Goal: Answer question/provide support: Share knowledge or assist other users

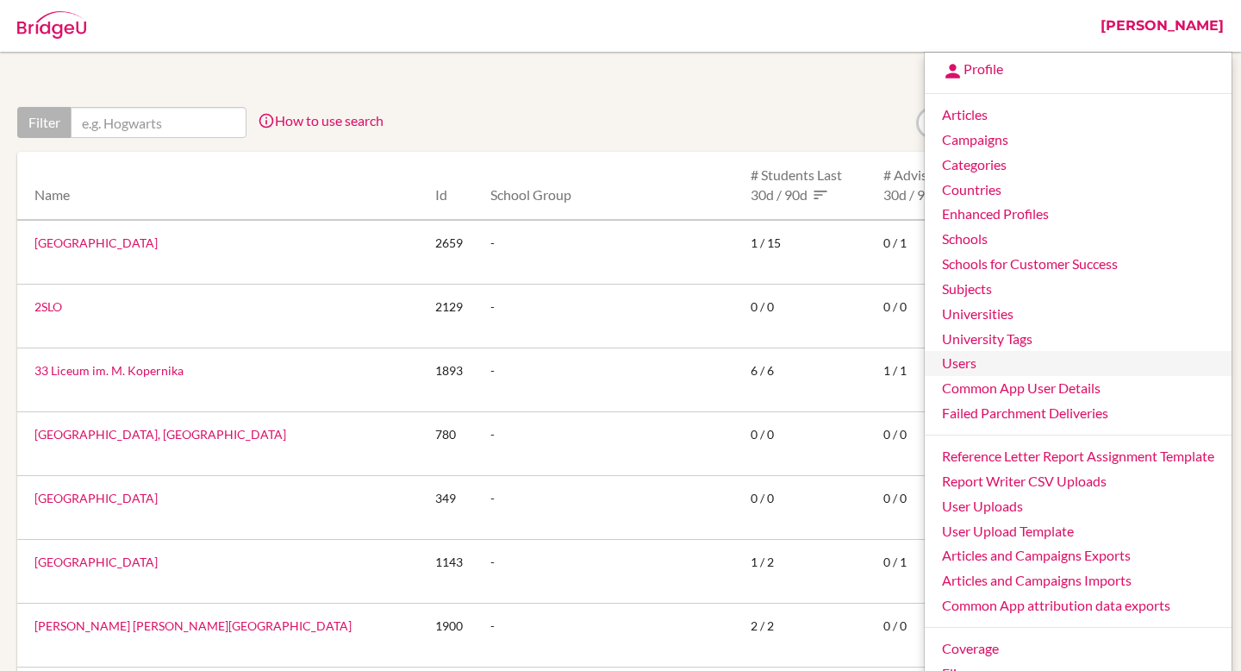
click at [956, 365] on link "Users" at bounding box center [1078, 363] width 307 height 25
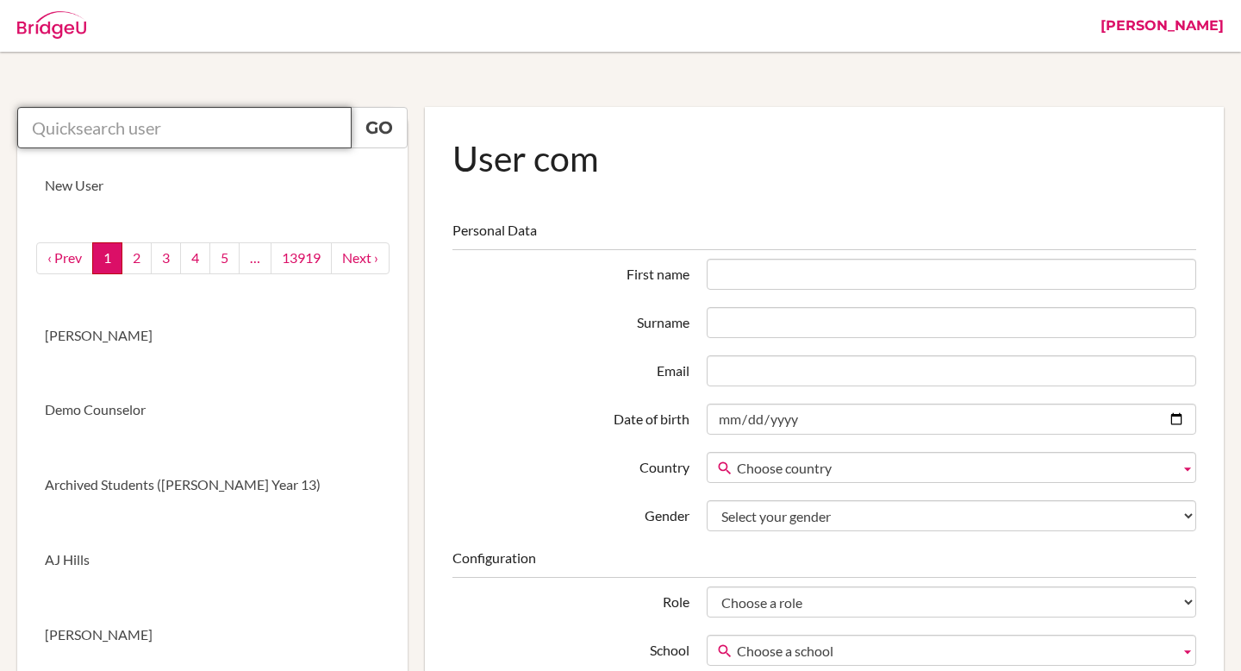
click at [171, 125] on input "text" at bounding box center [184, 127] width 334 height 41
paste input "jjeon@student.tisa.az"
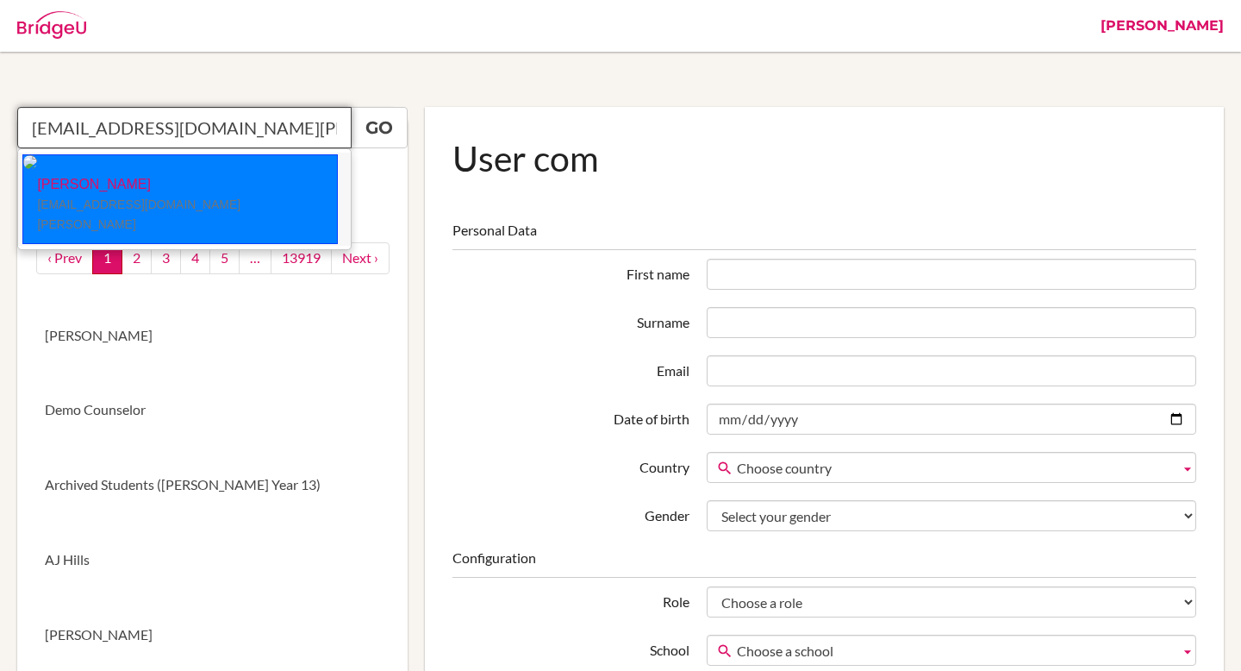
click at [133, 175] on p "Jubin Jeon jjeon@student.tisa.az" at bounding box center [180, 204] width 314 height 59
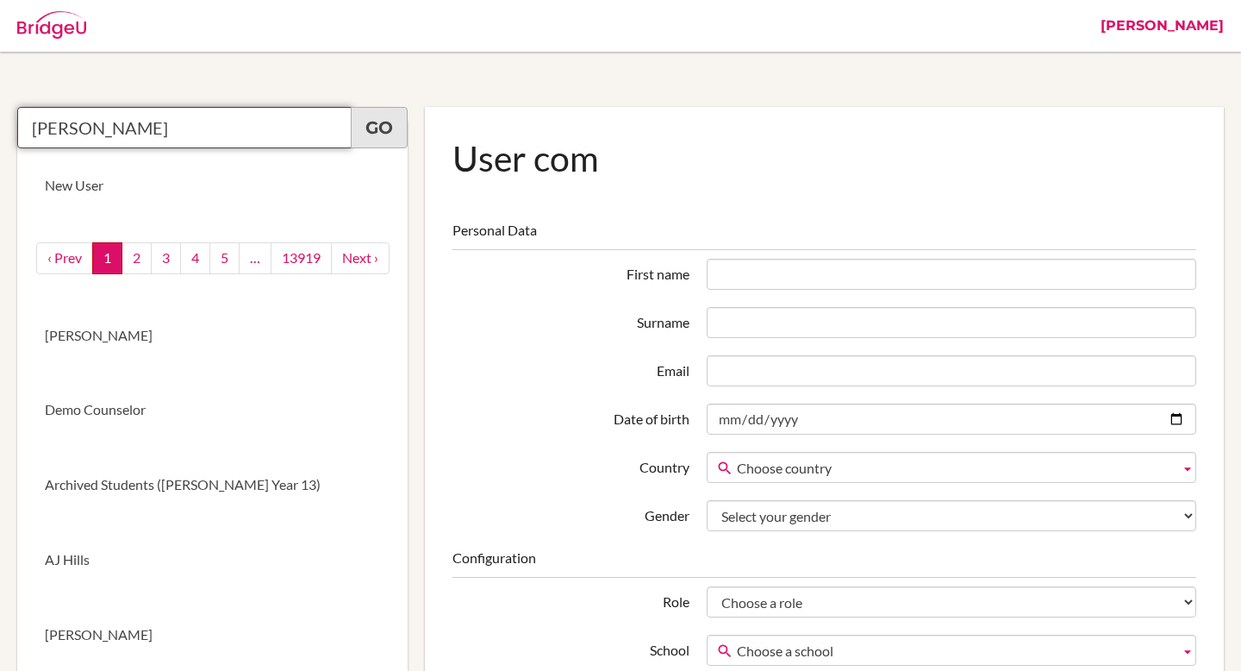
type input "Jubin Jeon"
click at [386, 122] on link "Go" at bounding box center [379, 127] width 57 height 41
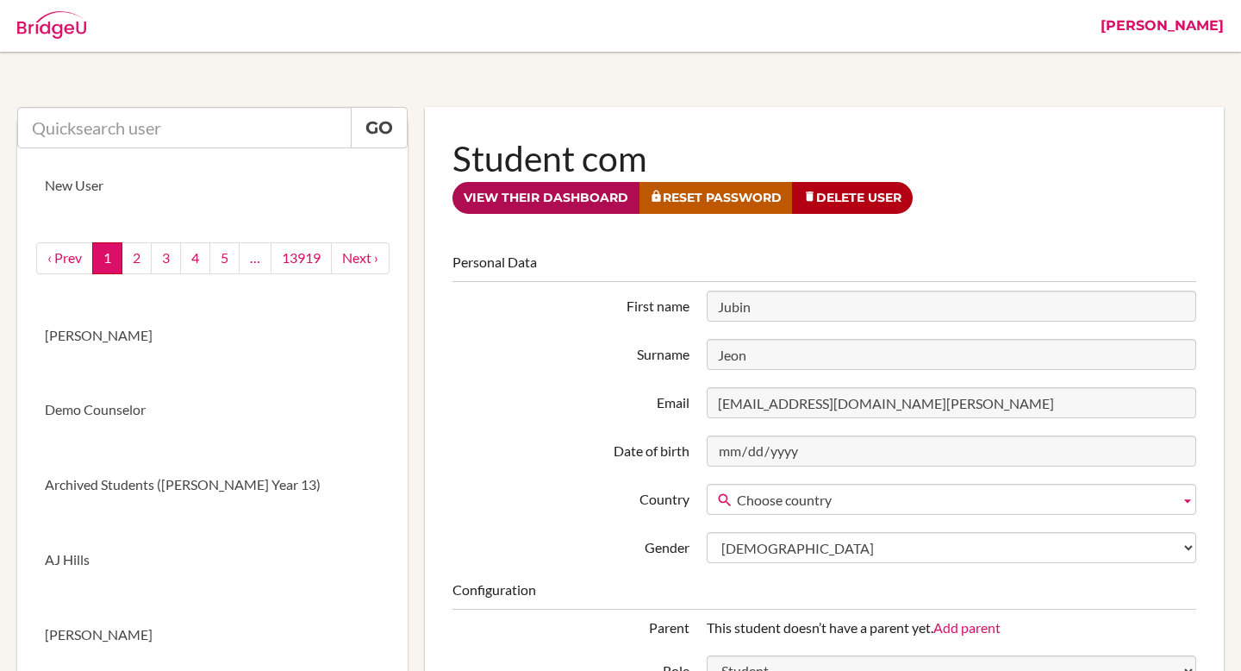
click at [527, 200] on link "View their dashboard" at bounding box center [546, 198] width 187 height 32
